Goal: Find specific page/section: Find specific page/section

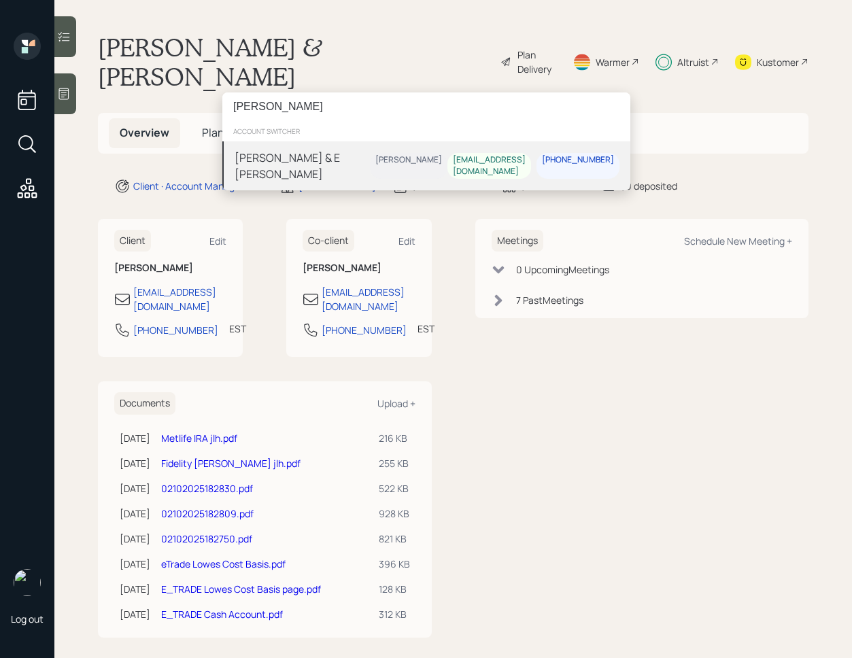
type input "[PERSON_NAME]"
click at [345, 171] on div "[PERSON_NAME] & E [PERSON_NAME]" at bounding box center [302, 166] width 135 height 33
